Goal: Transaction & Acquisition: Purchase product/service

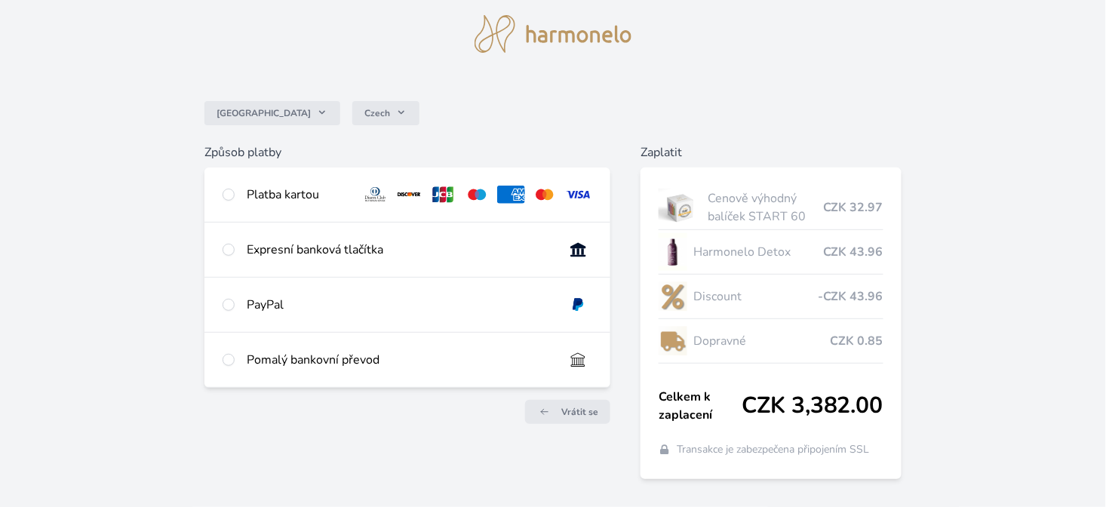
scroll to position [45, 0]
click at [229, 195] on input "radio" at bounding box center [229, 195] width 12 height 12
radio input "true"
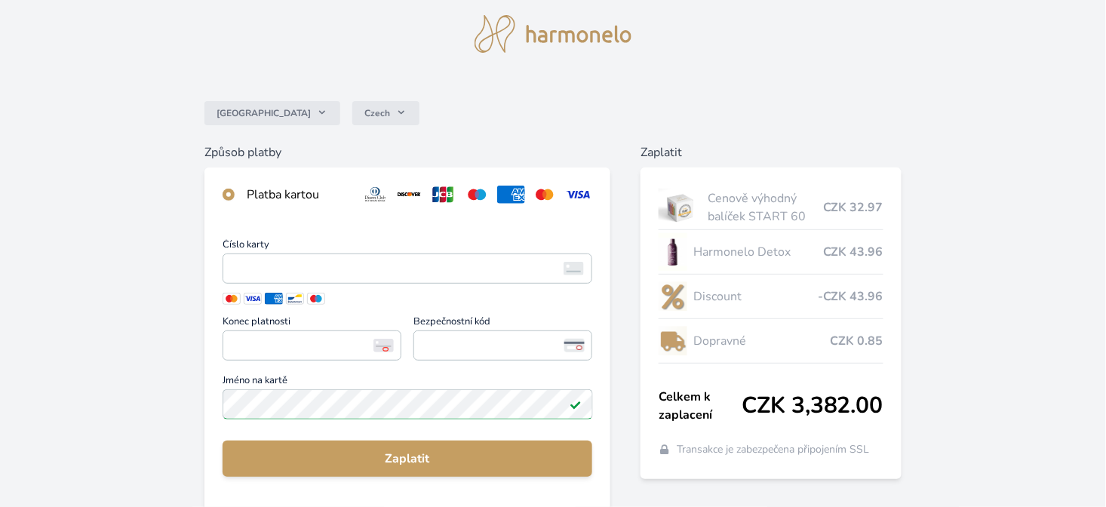
click at [229, 299] on span at bounding box center [232, 299] width 18 height 12
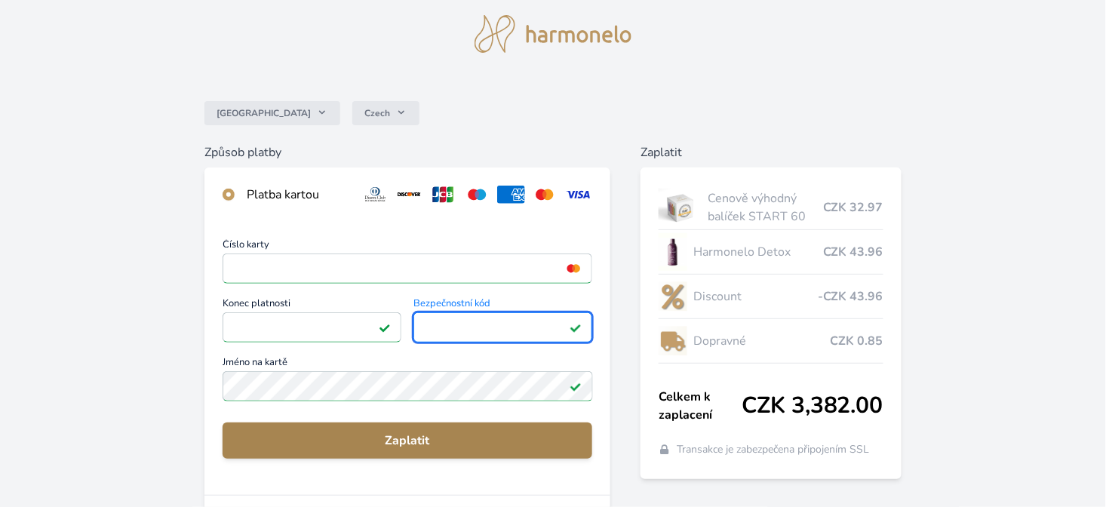
click at [403, 446] on span "Zaplatit" at bounding box center [408, 441] width 346 height 18
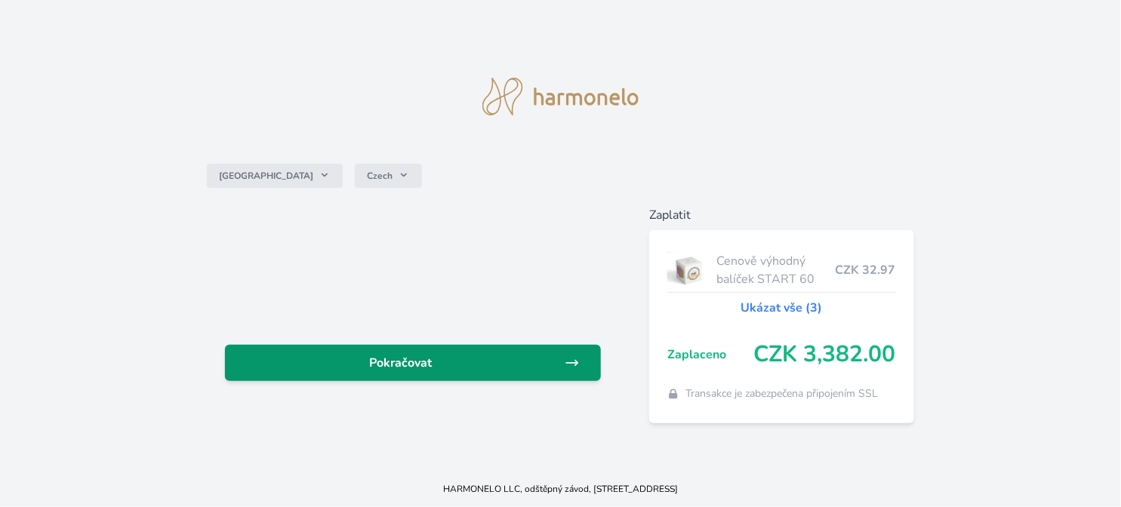
click at [394, 358] on span "Pokračovat" at bounding box center [401, 363] width 328 height 18
